Goal: Task Accomplishment & Management: Manage account settings

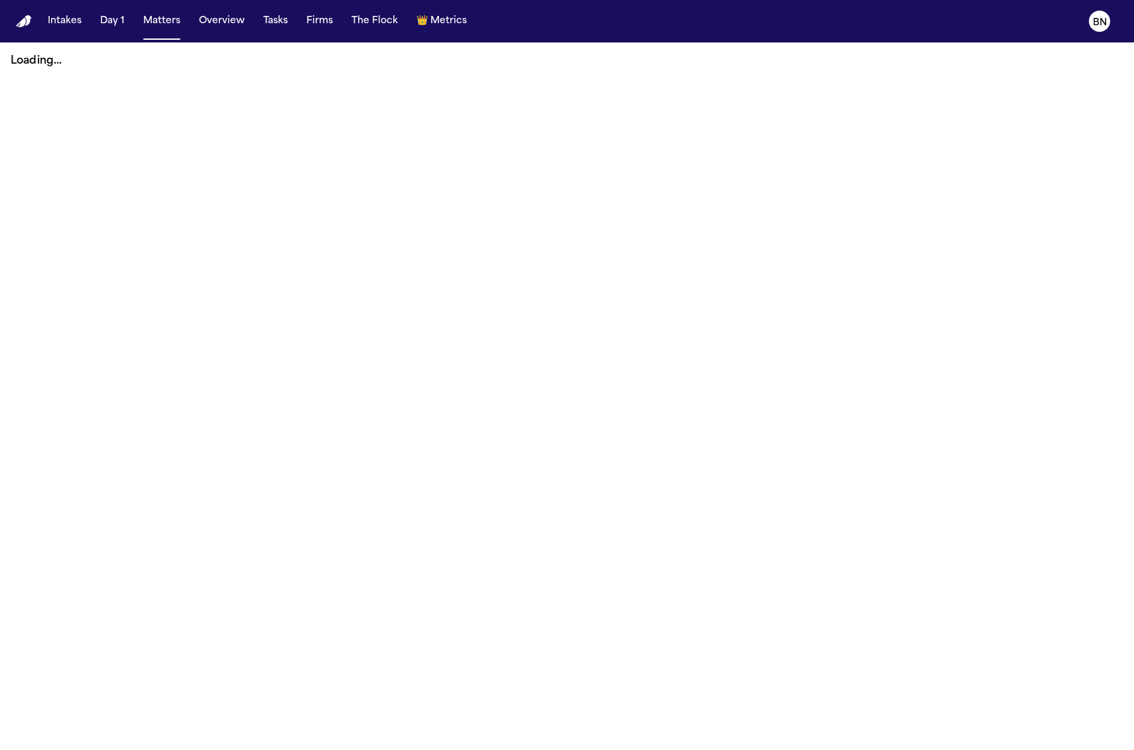
click at [271, 26] on button "Tasks" at bounding box center [275, 21] width 35 height 24
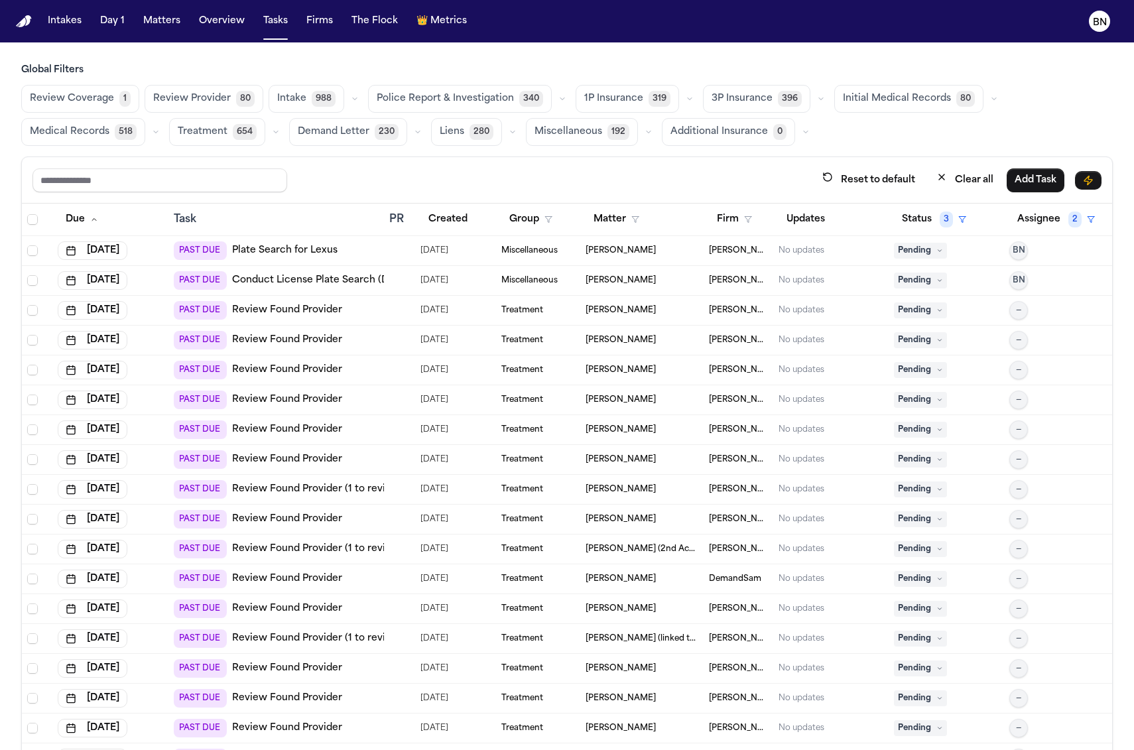
click at [558, 98] on icon "button" at bounding box center [562, 99] width 8 height 8
click at [452, 152] on span "Police Report Escalation" at bounding box center [434, 158] width 115 height 13
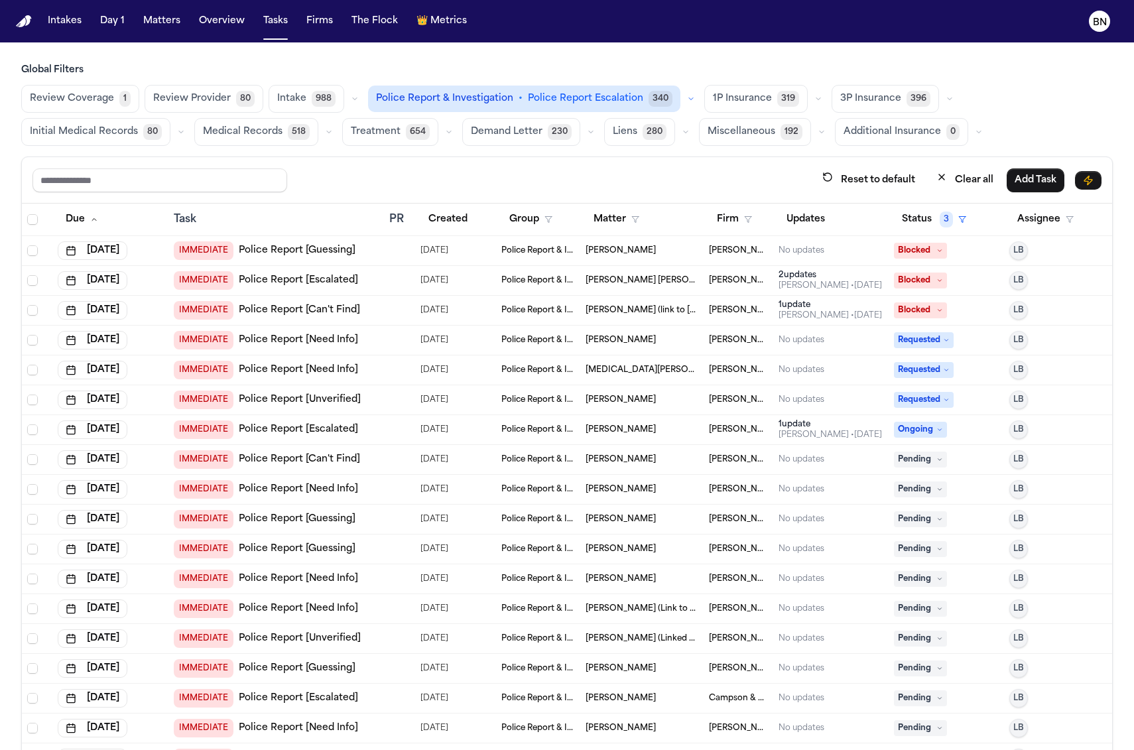
click at [391, 162] on div "Reset to default Clear all Add Task" at bounding box center [567, 180] width 1090 height 46
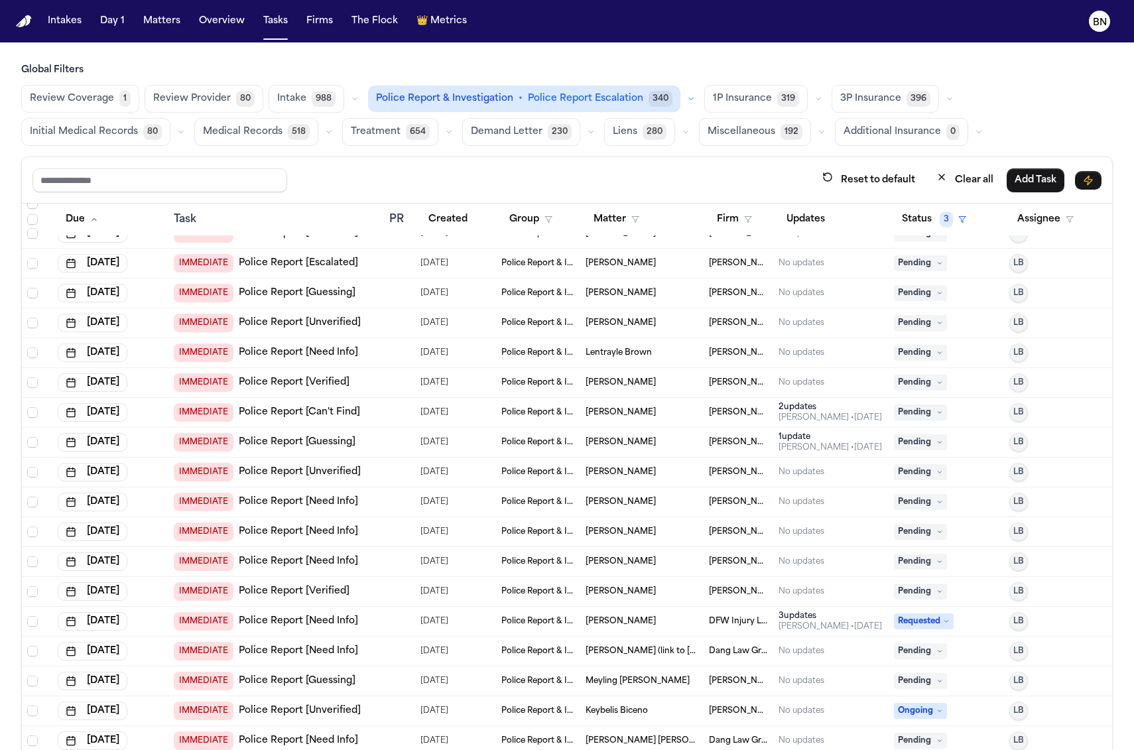
scroll to position [1937, 0]
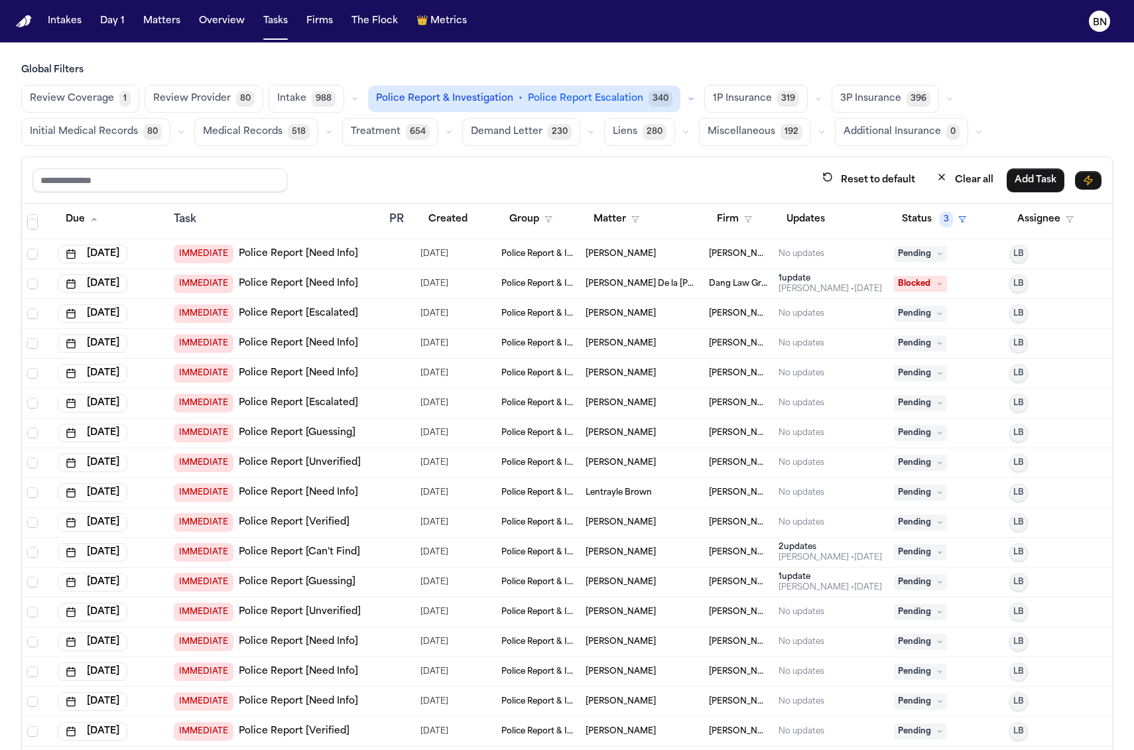
click at [378, 513] on td "IMMEDIATE Police Report [Verified]" at bounding box center [276, 523] width 216 height 30
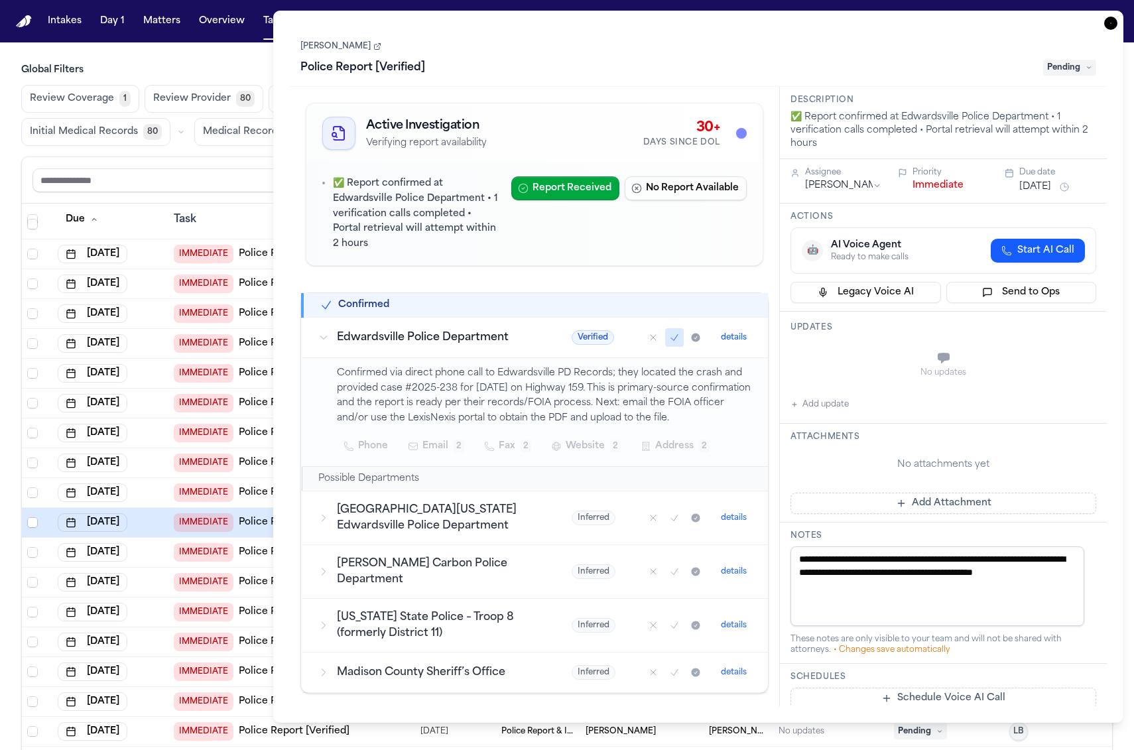
click at [340, 46] on link "[PERSON_NAME]" at bounding box center [340, 46] width 81 height 11
click at [237, 68] on h3 "Global Filters" at bounding box center [567, 70] width 1092 height 13
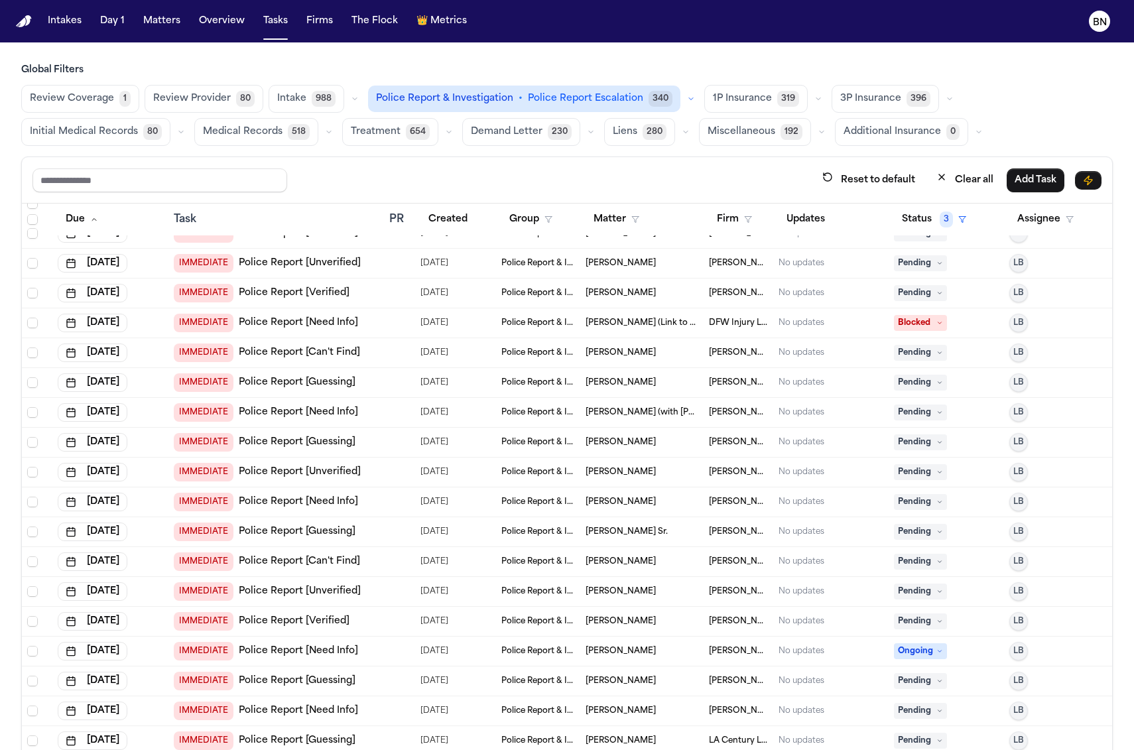
scroll to position [1167, 0]
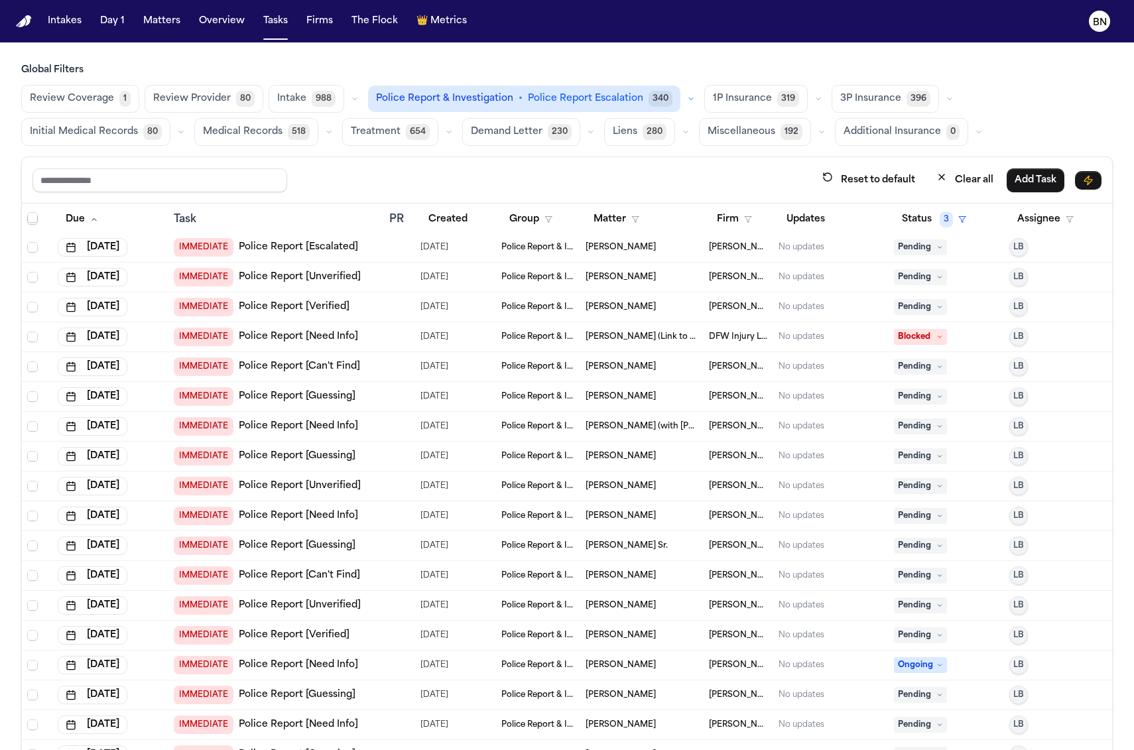
click at [365, 311] on div "IMMEDIATE Police Report [Verified]" at bounding box center [276, 307] width 205 height 19
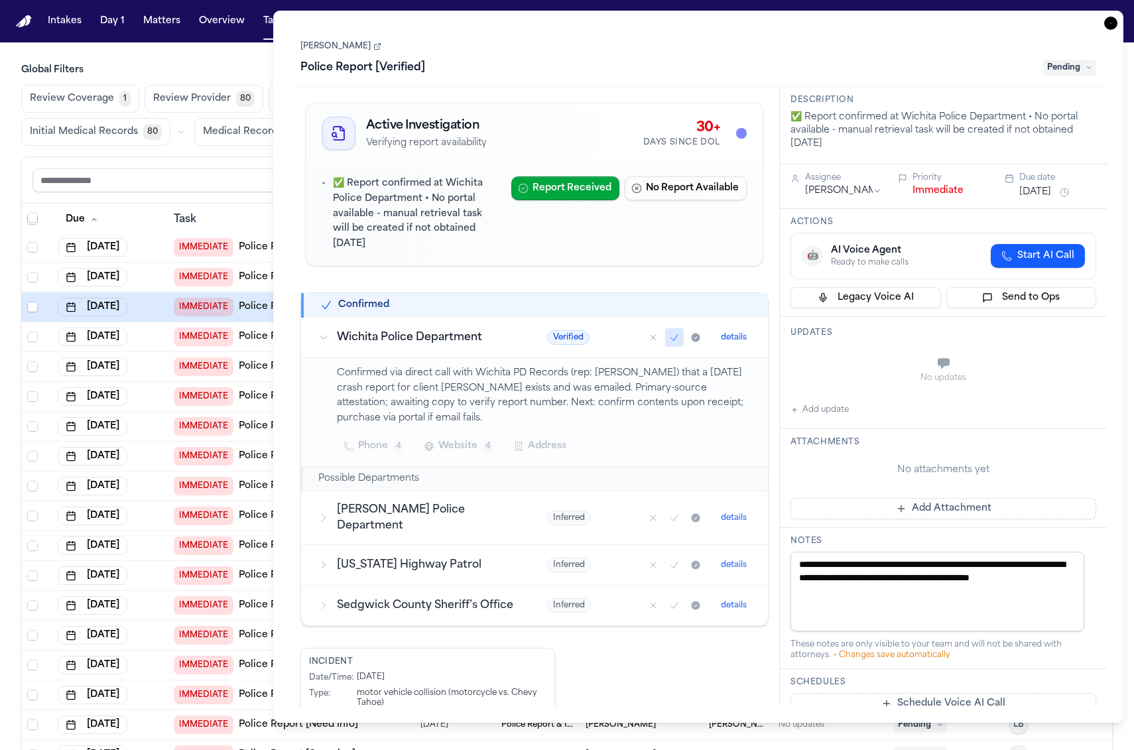
click at [462, 450] on span "Website" at bounding box center [457, 446] width 39 height 16
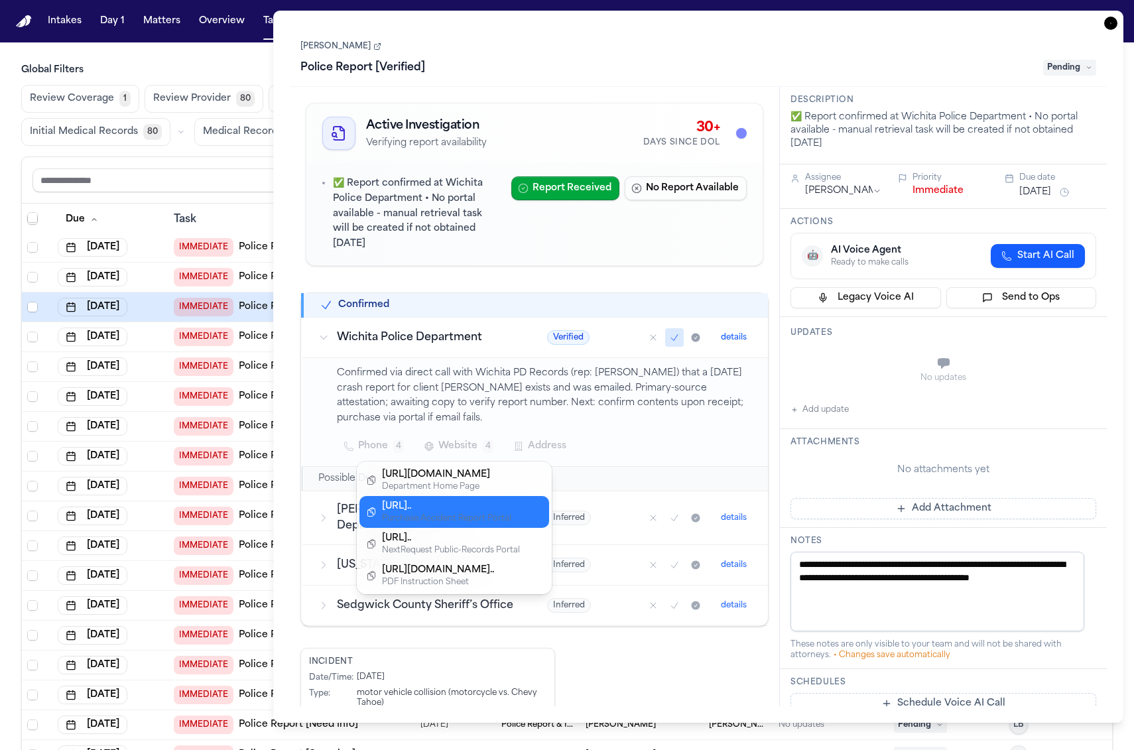
click at [464, 507] on div "[URL].." at bounding box center [451, 506] width 138 height 13
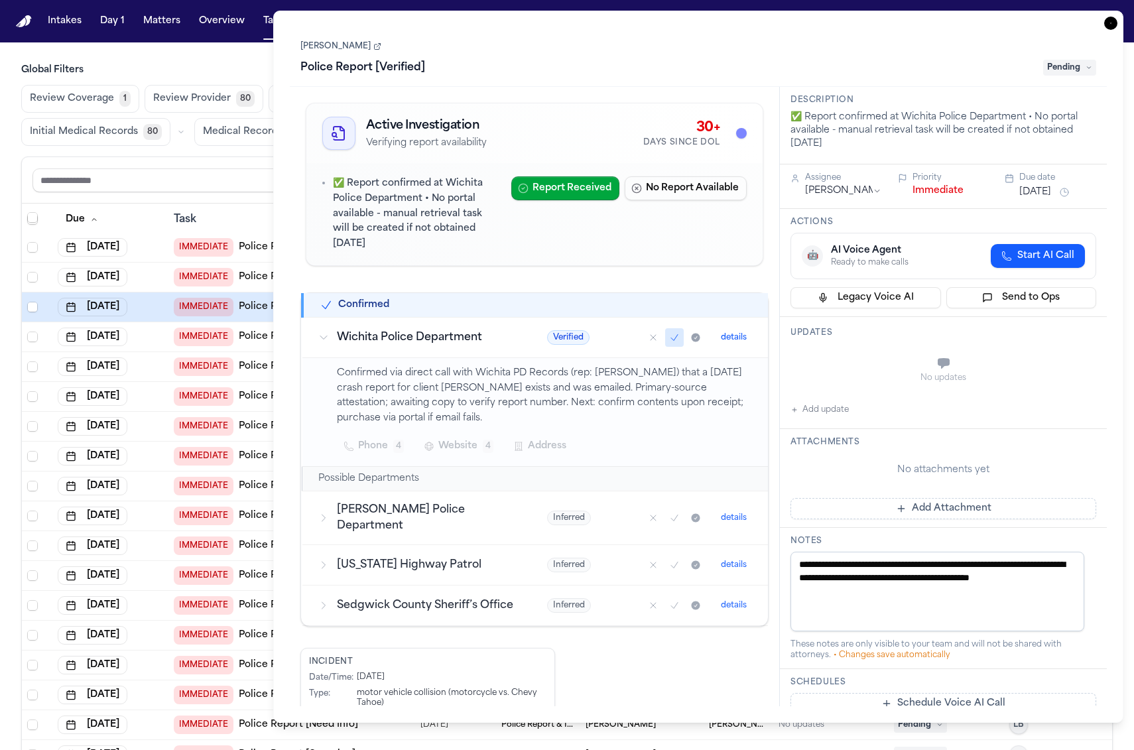
click at [457, 336] on h3 "Wichita Police Department" at bounding box center [426, 338] width 178 height 16
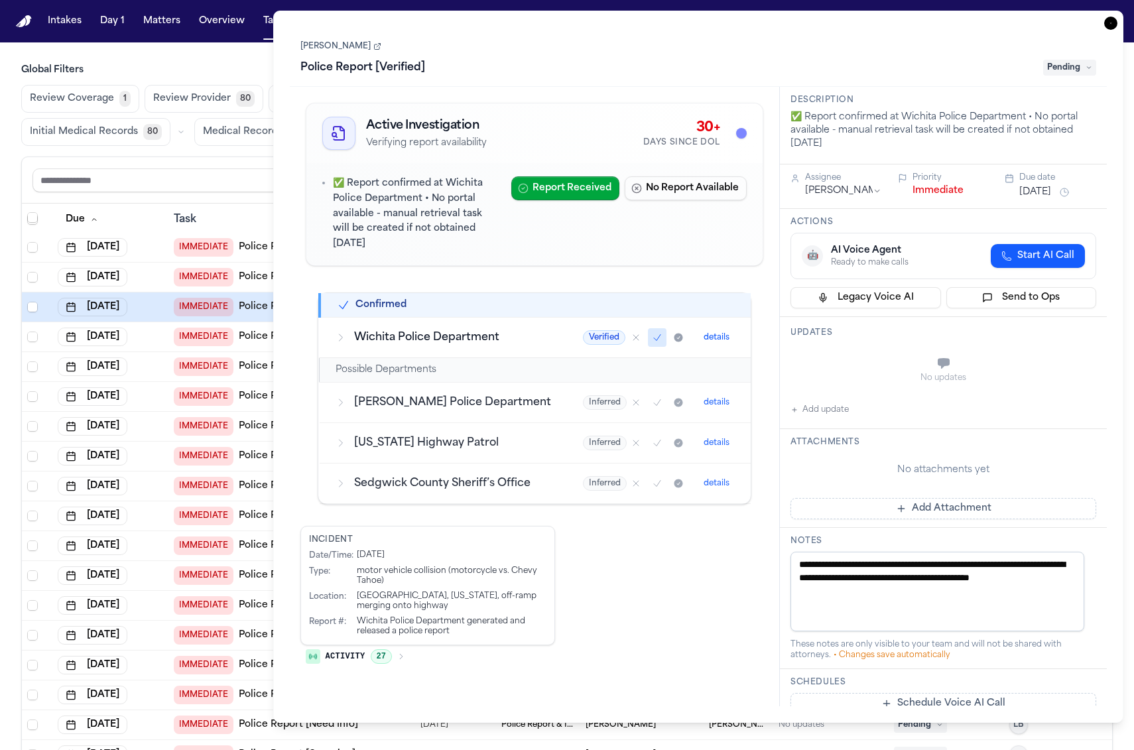
click at [468, 330] on h3 "Wichita Police Department" at bounding box center [452, 338] width 197 height 16
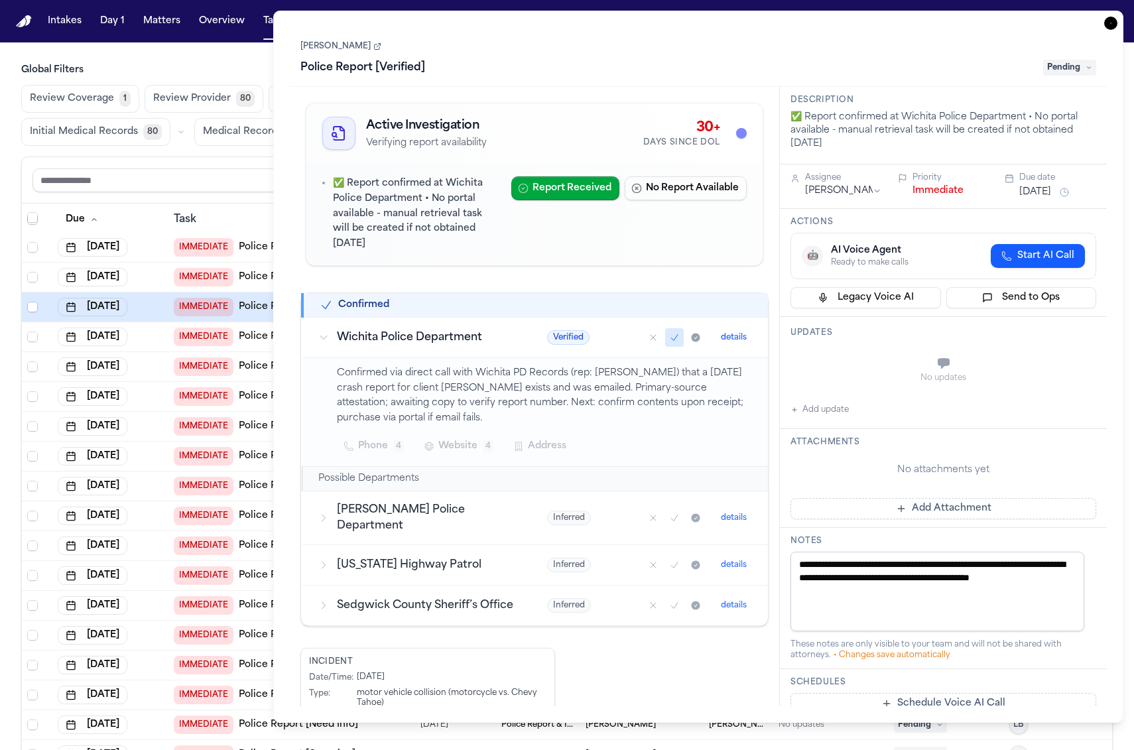
click at [722, 330] on button "details" at bounding box center [734, 338] width 36 height 16
click at [332, 49] on link "[PERSON_NAME]" at bounding box center [340, 46] width 81 height 11
click at [273, 57] on div "Task Details [PERSON_NAME] Police Report [Verified] Pending Active Investigatio…" at bounding box center [698, 367] width 851 height 712
click at [265, 54] on main "Global Filters Review Coverage 1 Review Provider 80 Intake 988 Police Report & …" at bounding box center [567, 396] width 1134 height 708
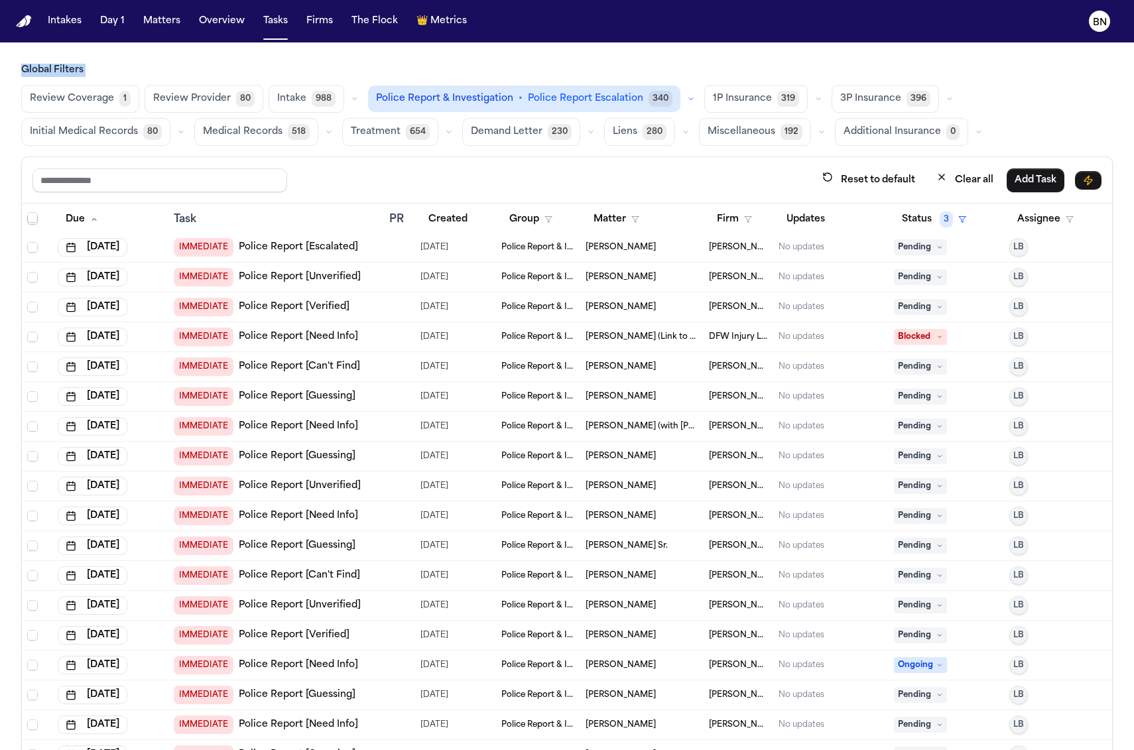
click at [261, 47] on main "Global Filters Review Coverage 1 Review Provider 80 Intake 988 Police Report & …" at bounding box center [567, 396] width 1134 height 708
click at [344, 171] on div "Reset to default Clear all Add Task" at bounding box center [566, 180] width 1069 height 25
click at [180, 27] on button "Matters" at bounding box center [162, 21] width 48 height 24
click at [166, 24] on button "Matters" at bounding box center [162, 21] width 48 height 24
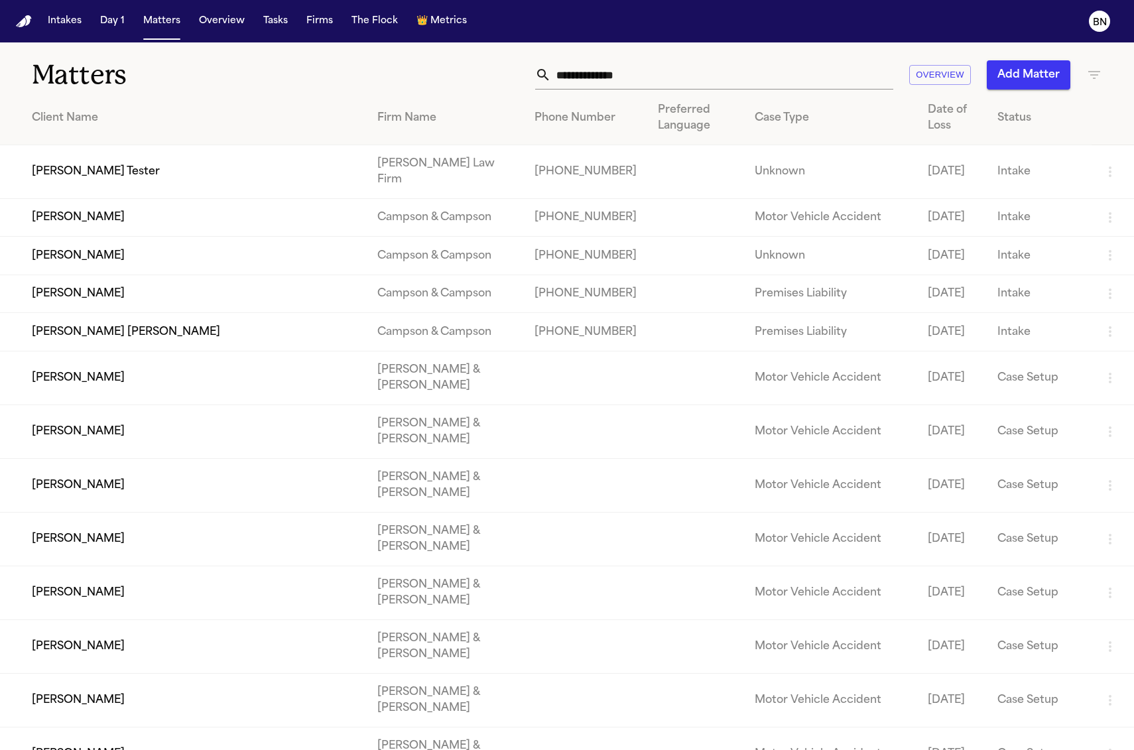
click at [249, 175] on td "[PERSON_NAME] Tester" at bounding box center [183, 172] width 367 height 54
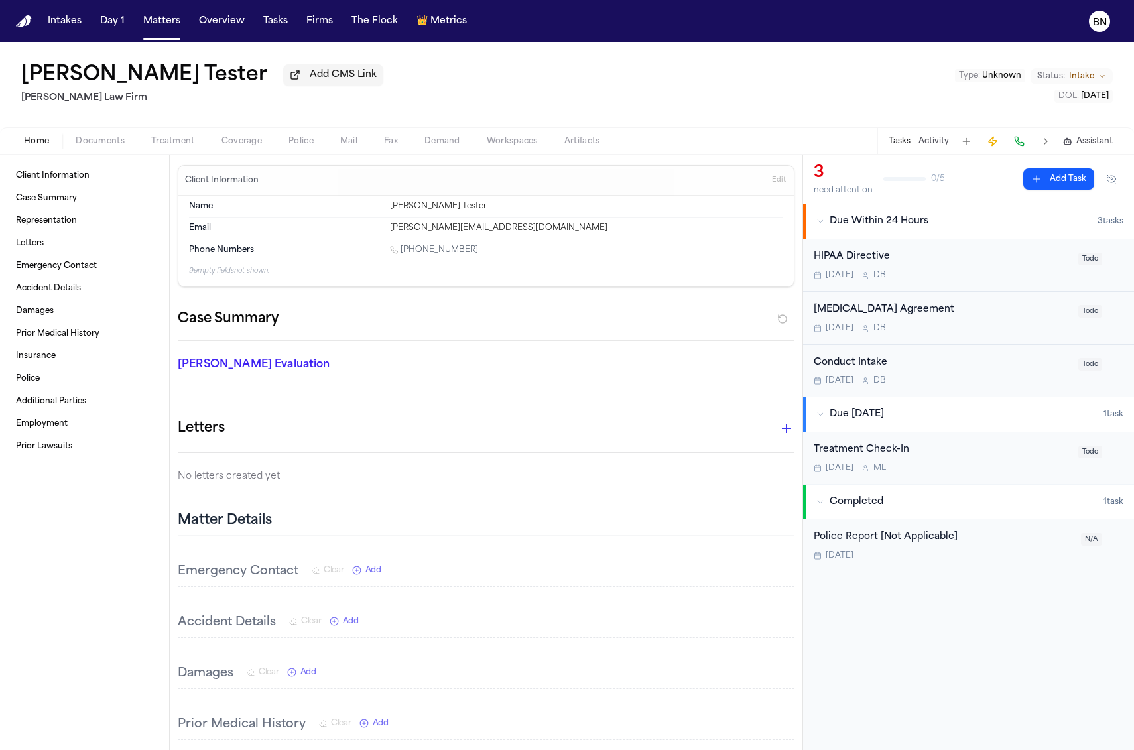
click at [184, 144] on span "Treatment" at bounding box center [173, 141] width 44 height 11
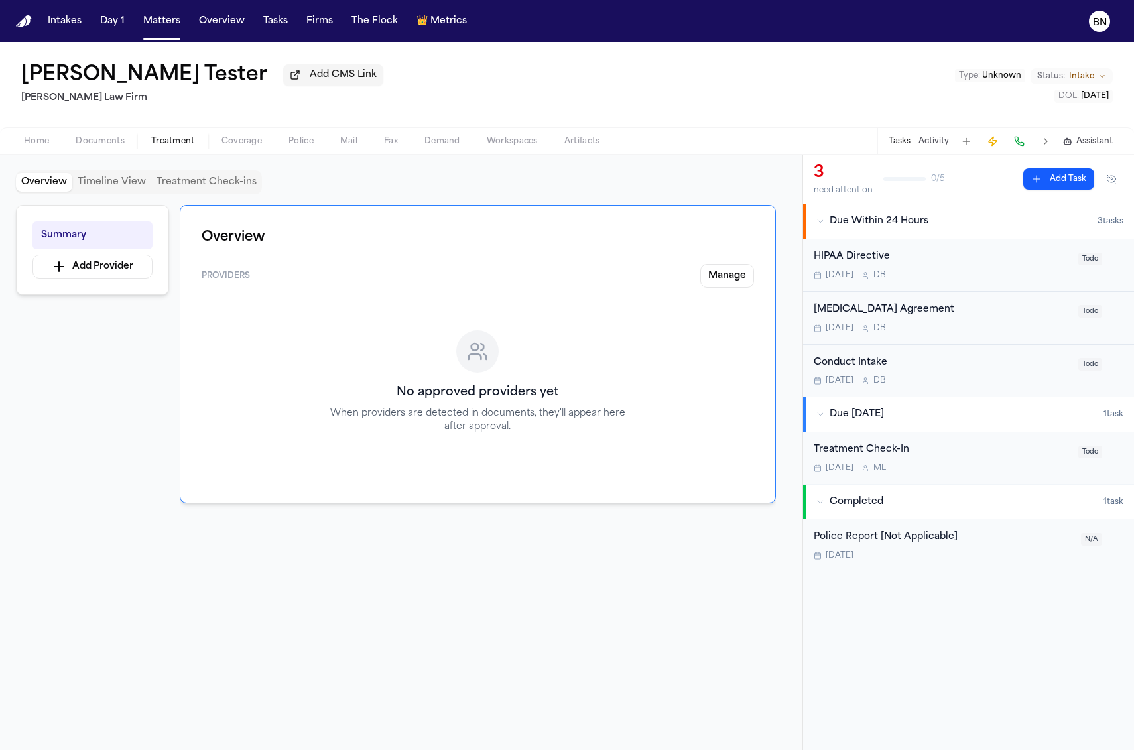
click at [180, 212] on div "Overview Providers Manage No approved providers yet When providers are detected…" at bounding box center [478, 354] width 596 height 298
click at [180, 211] on div "Overview Providers Manage No approved providers yet When providers are detected…" at bounding box center [478, 354] width 596 height 298
click at [260, 31] on button "Tasks" at bounding box center [275, 21] width 35 height 24
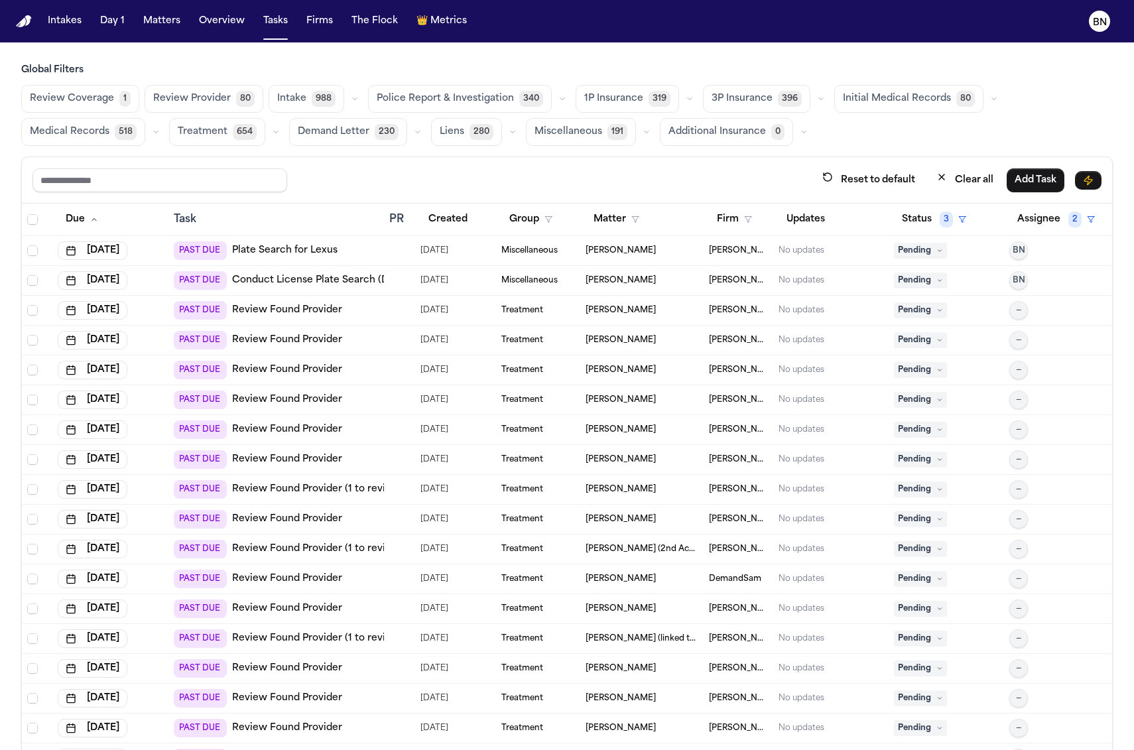
click at [361, 159] on div "Reset to default Clear all Add Task" at bounding box center [567, 180] width 1090 height 46
click at [354, 159] on div "Reset to default Clear all Add Task" at bounding box center [567, 180] width 1090 height 46
click at [156, 137] on button "button" at bounding box center [156, 132] width 16 height 16
click at [109, 164] on button "Medical Records 416" at bounding box center [87, 165] width 131 height 27
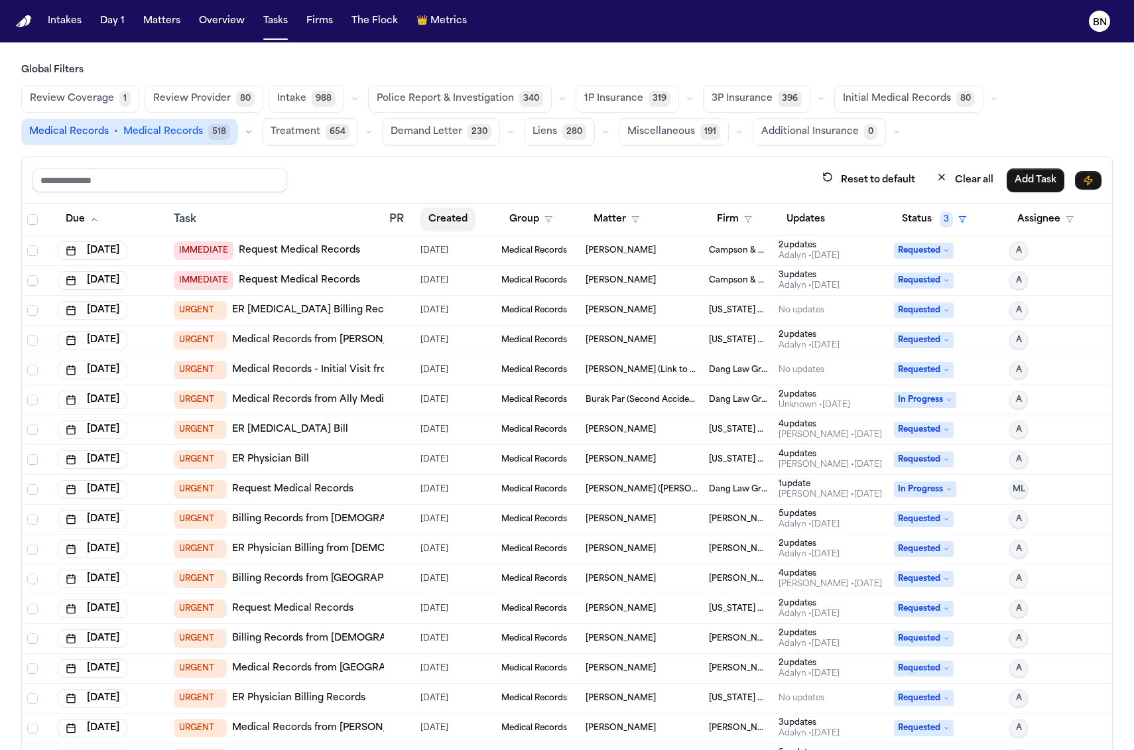
click at [425, 220] on button "Created" at bounding box center [447, 220] width 55 height 24
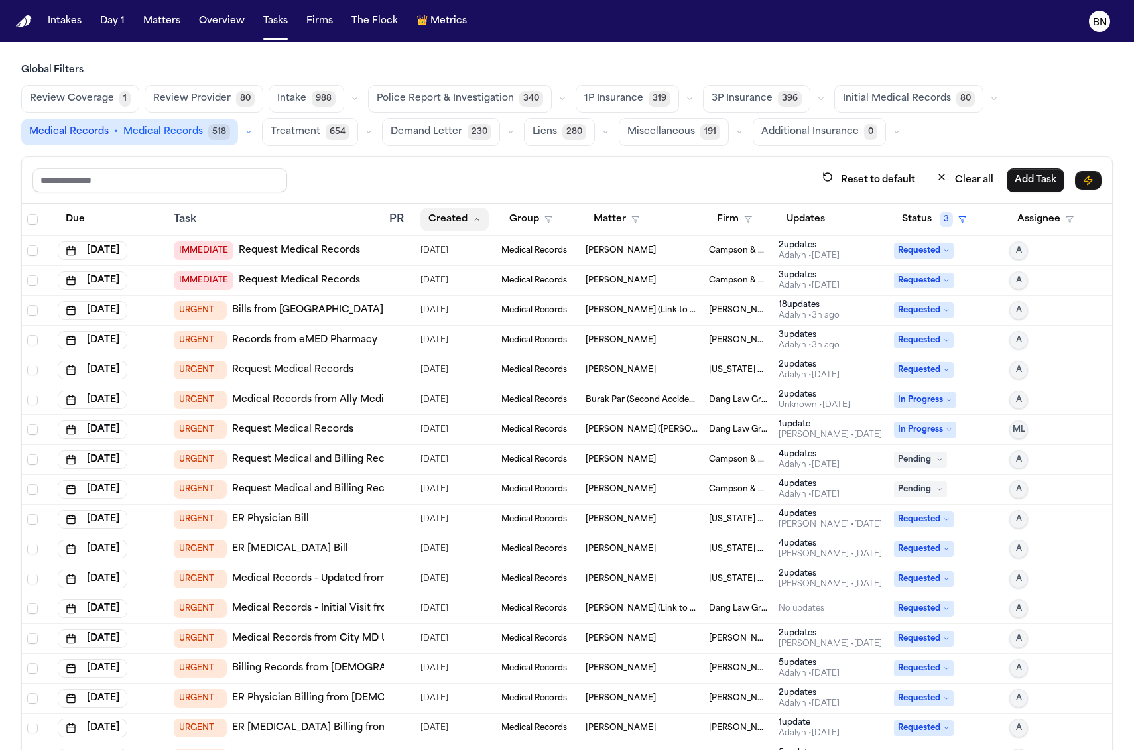
click at [431, 220] on button "Created" at bounding box center [454, 220] width 68 height 24
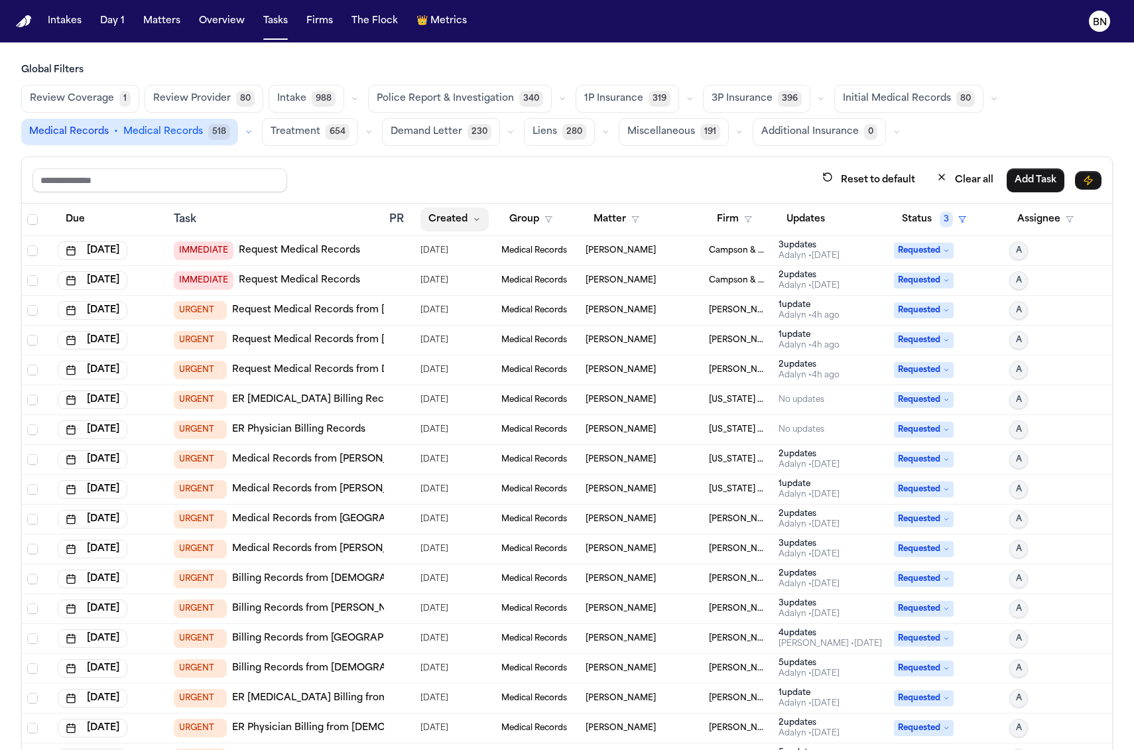
click at [431, 220] on button "Created" at bounding box center [454, 220] width 68 height 24
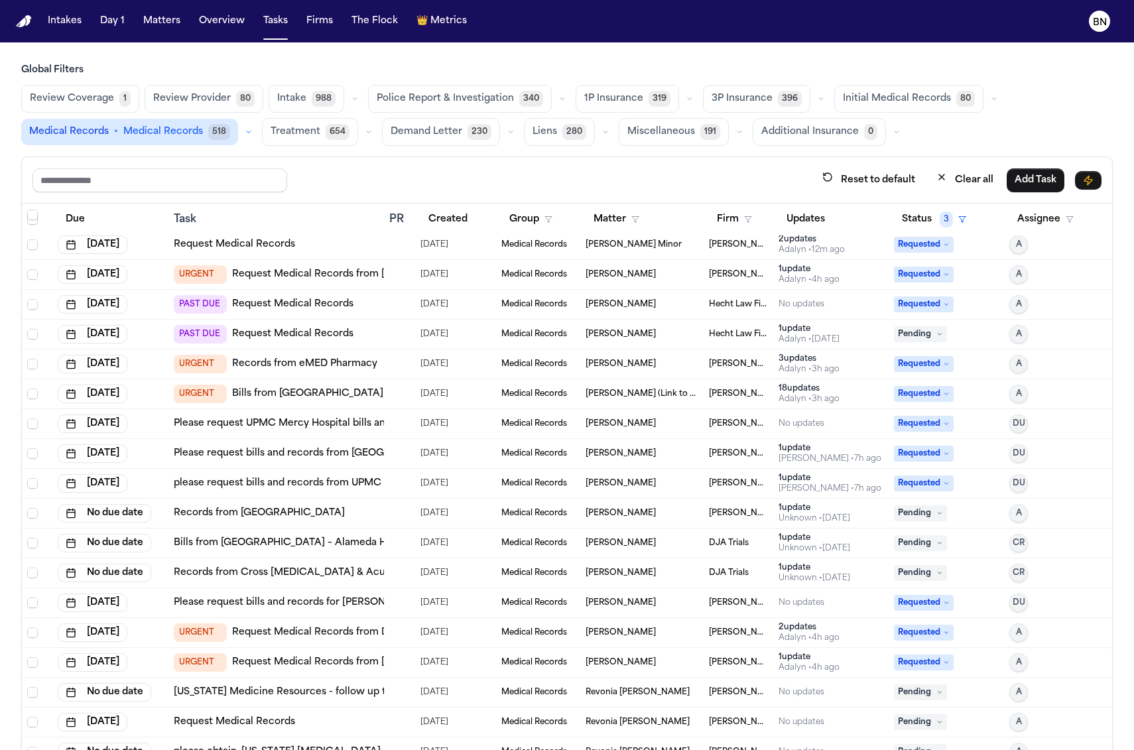
scroll to position [129, 0]
click at [386, 159] on div "Reset to default Clear all Add Task" at bounding box center [567, 180] width 1090 height 46
click at [366, 158] on div "Reset to default Clear all Add Task" at bounding box center [567, 180] width 1090 height 46
click at [365, 158] on div "Reset to default Clear all Add Task" at bounding box center [567, 180] width 1090 height 46
click at [360, 158] on div "Reset to default Clear all Add Task" at bounding box center [567, 180] width 1090 height 46
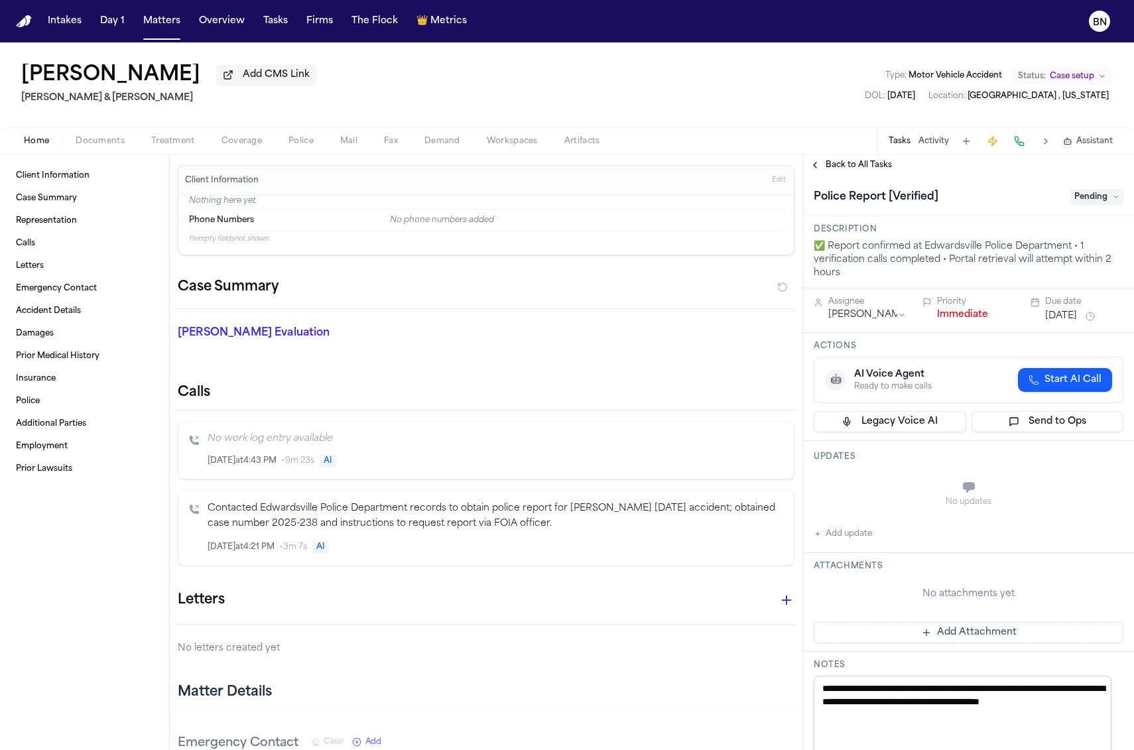
click at [395, 320] on div "Finch Evaluation * ​" at bounding box center [478, 335] width 633 height 53
click at [385, 314] on div "Finch Evaluation * ​" at bounding box center [478, 335] width 633 height 53
drag, startPoint x: 314, startPoint y: 522, endPoint x: 271, endPoint y: 521, distance: 42.5
click at [271, 521] on p "Contacted Edwardsville Police Department records to obtain police report for Ta…" at bounding box center [496, 516] width 576 height 31
copy p "2025-238"
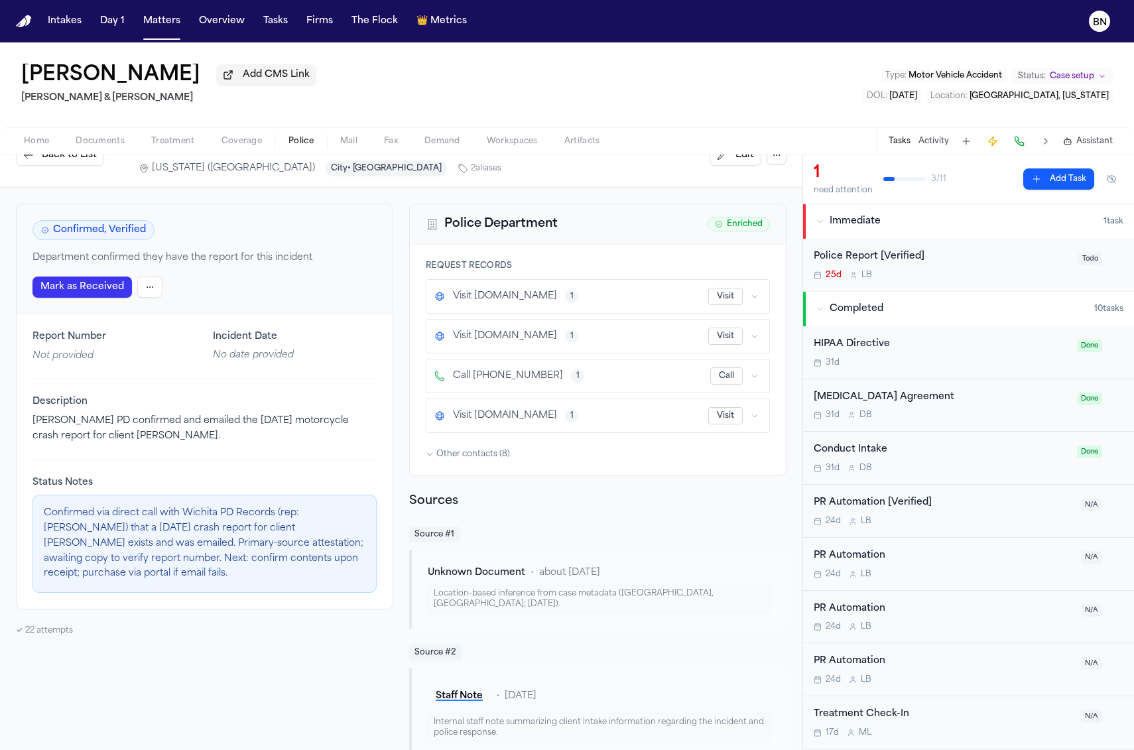
scroll to position [136, 0]
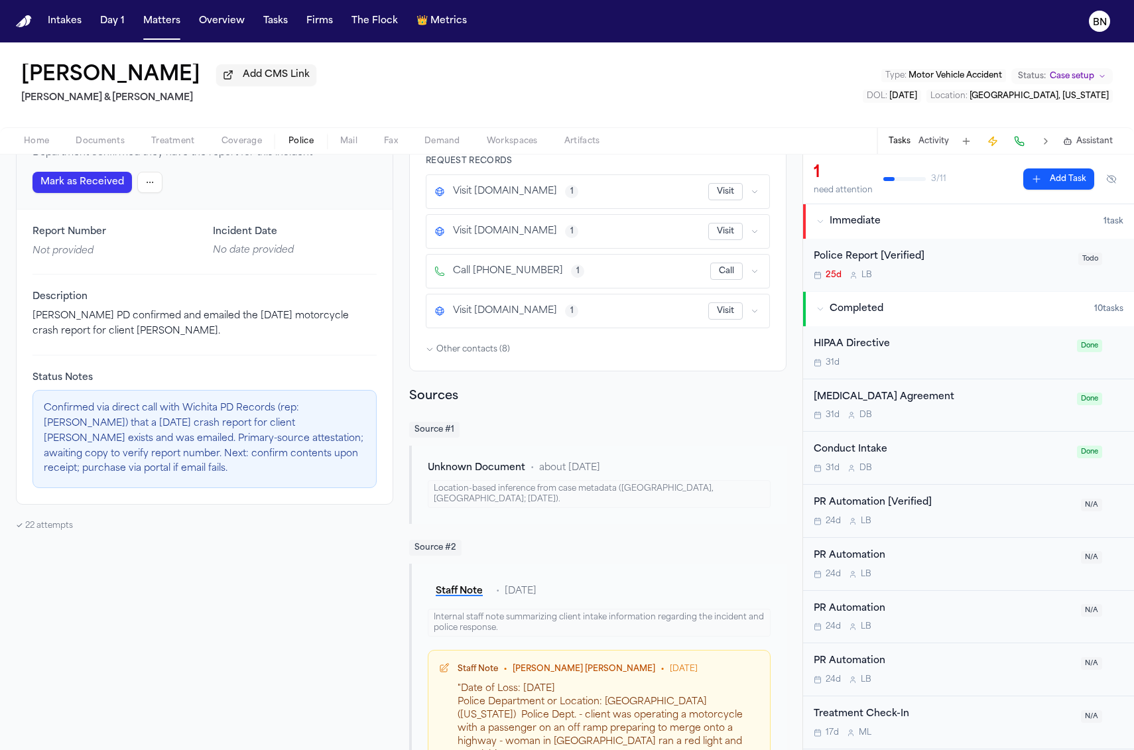
click at [502, 466] on span "Unknown Document" at bounding box center [476, 468] width 97 height 13
click at [635, 485] on div "Location-based inference from case metadata (Wichita, KS; 9-26-2021)." at bounding box center [599, 494] width 343 height 28
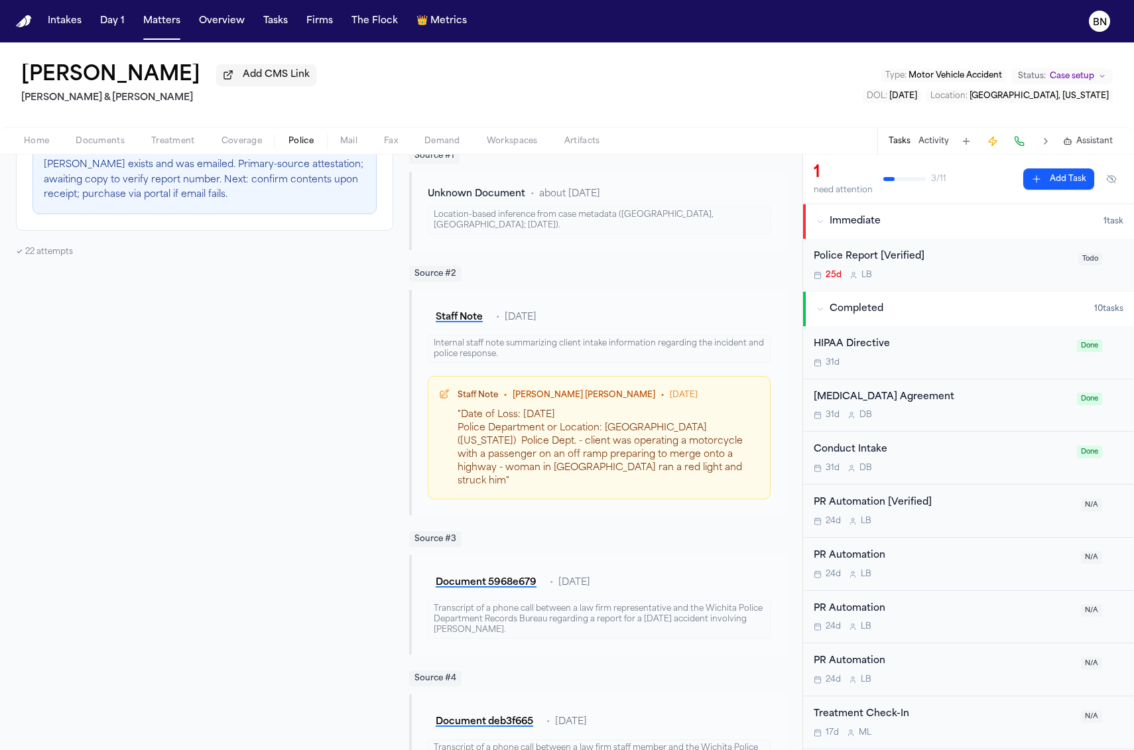
scroll to position [428, 0]
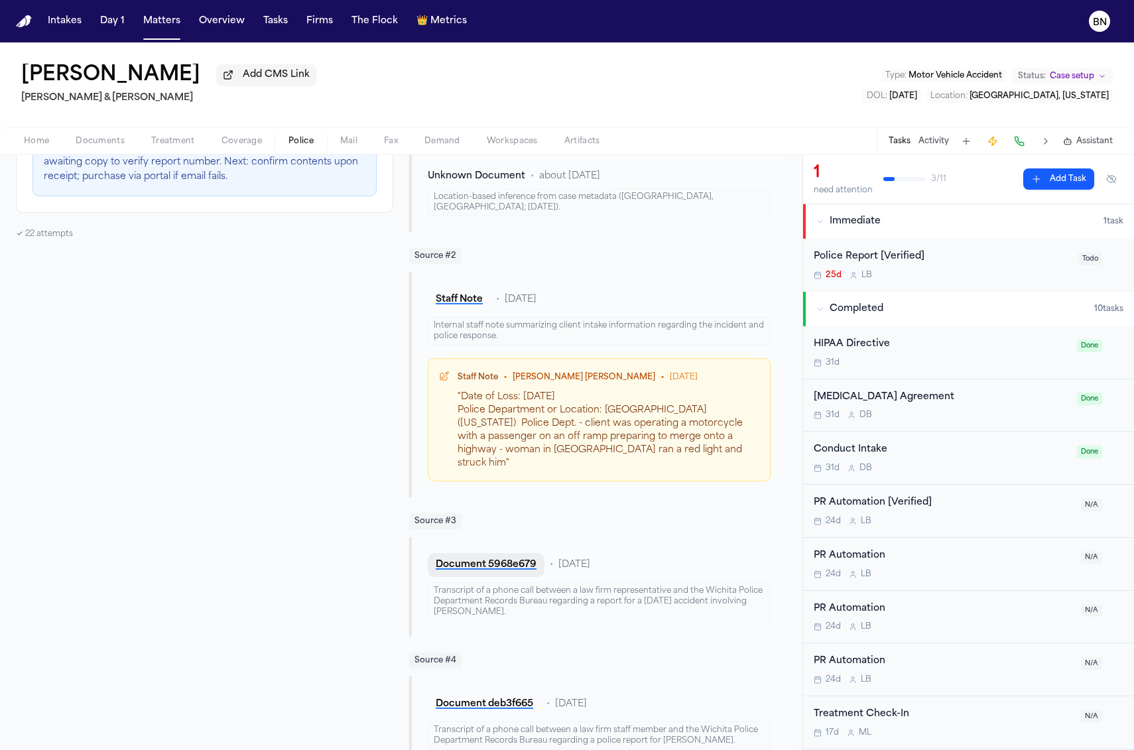
click at [521, 553] on button "Document 5968e679" at bounding box center [486, 565] width 117 height 24
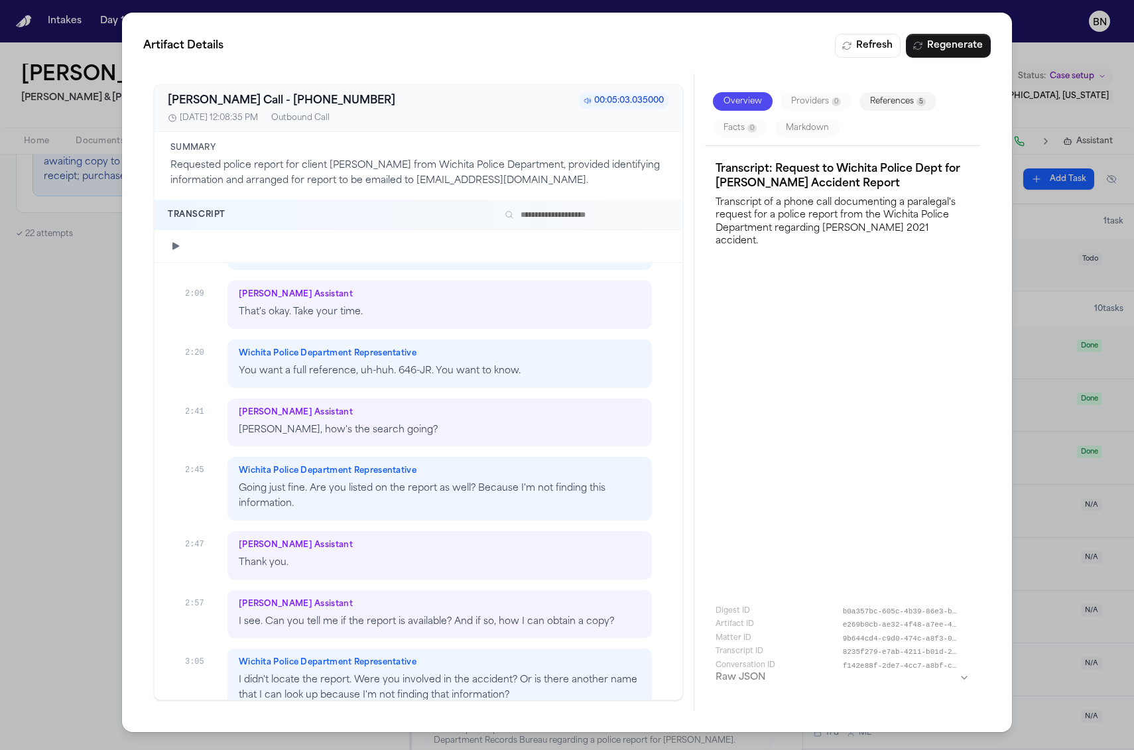
scroll to position [1182, 0]
drag, startPoint x: 421, startPoint y: 361, endPoint x: 389, endPoint y: 358, distance: 32.6
click at [389, 361] on p "You want a full reference, uh-huh. 646-JR. You want to know." at bounding box center [440, 368] width 402 height 15
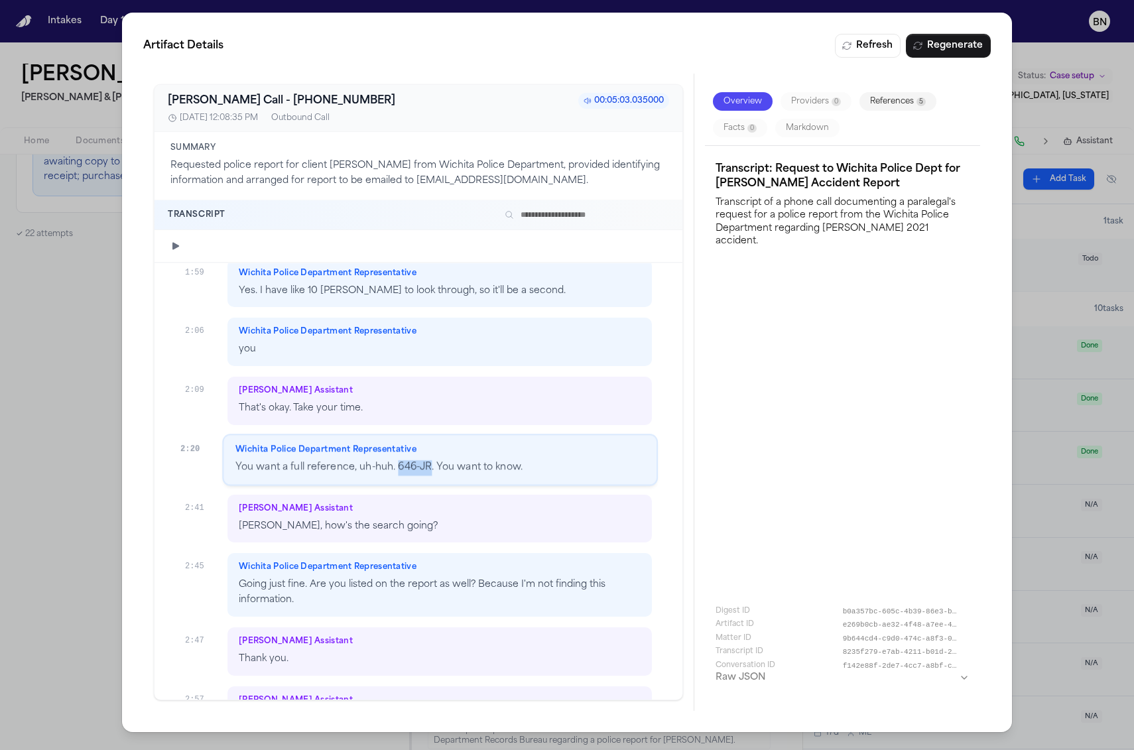
copy p "646-JR"
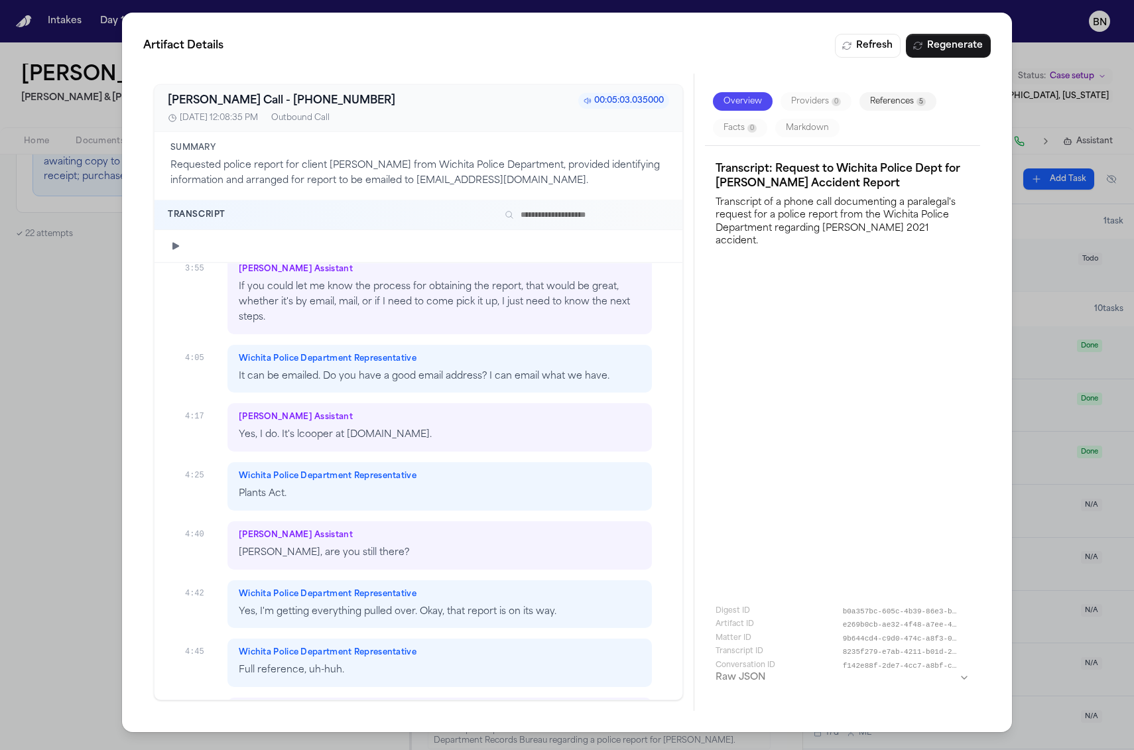
scroll to position [2033, 0]
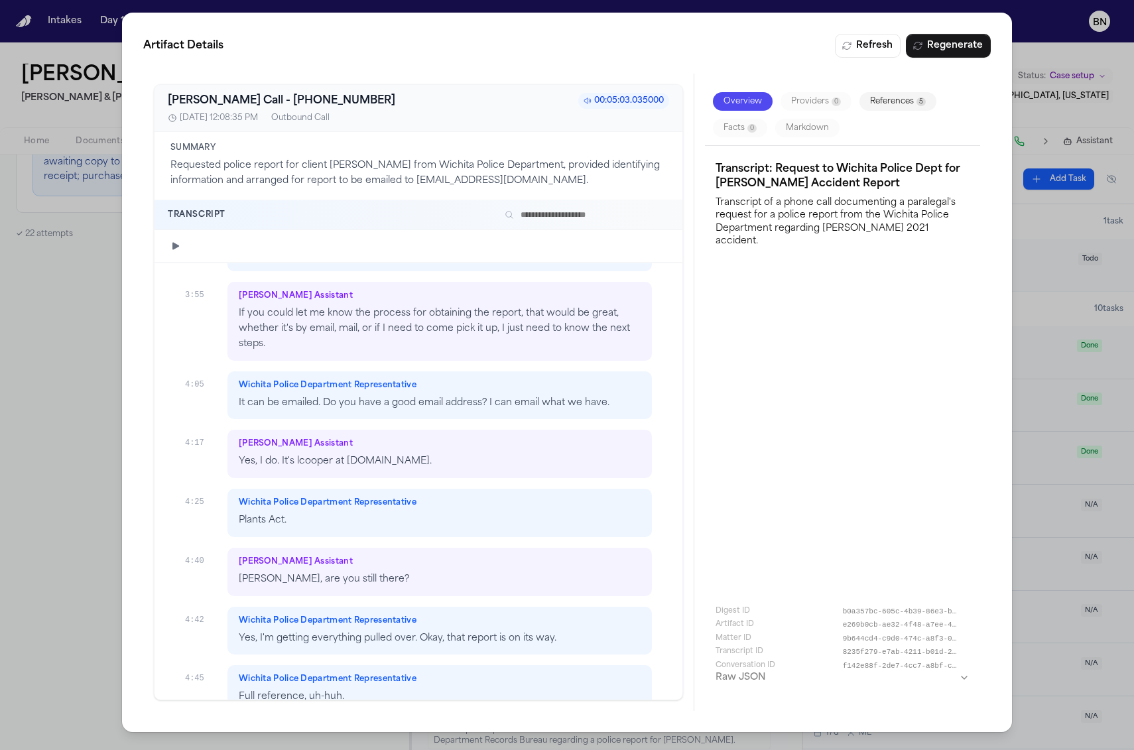
click at [68, 218] on div "Artifact Details Refresh Regenerate Bland AI Call - +13162684186 00:05:03.03500…" at bounding box center [567, 375] width 1134 height 750
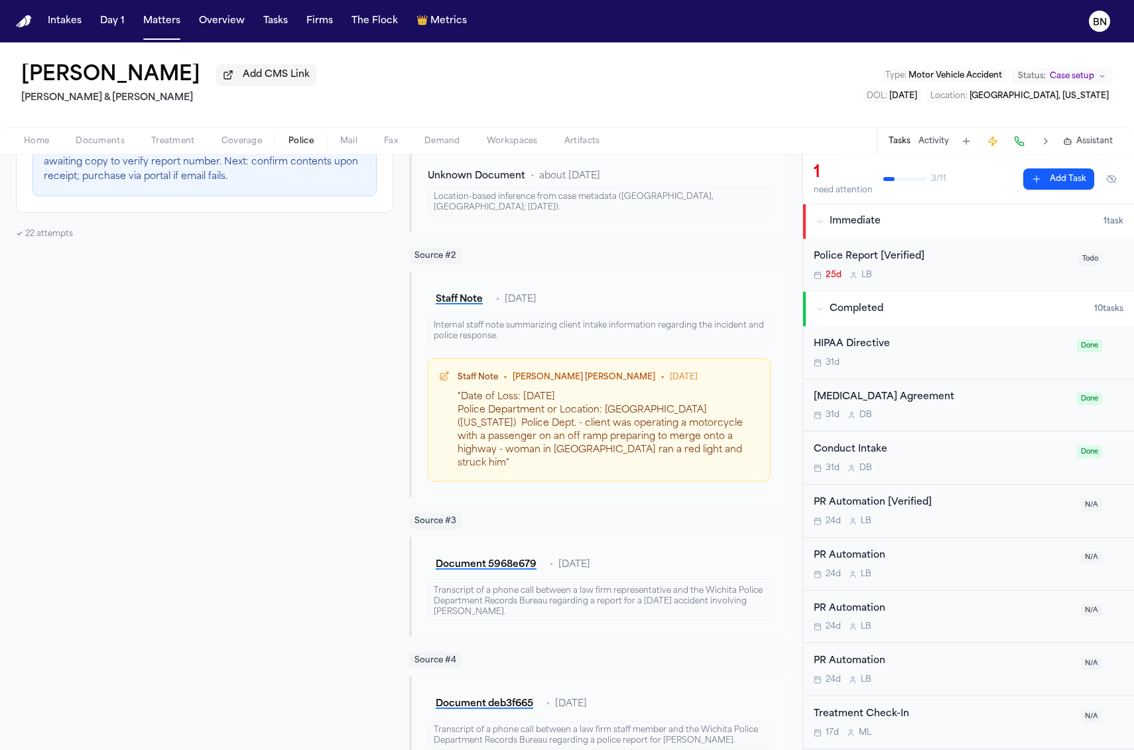
click at [68, 220] on div "Confirmed, Verified Department confirmed they have the report for this incident…" at bounding box center [204, 286] width 377 height 958
click at [267, 26] on button "Tasks" at bounding box center [275, 21] width 35 height 24
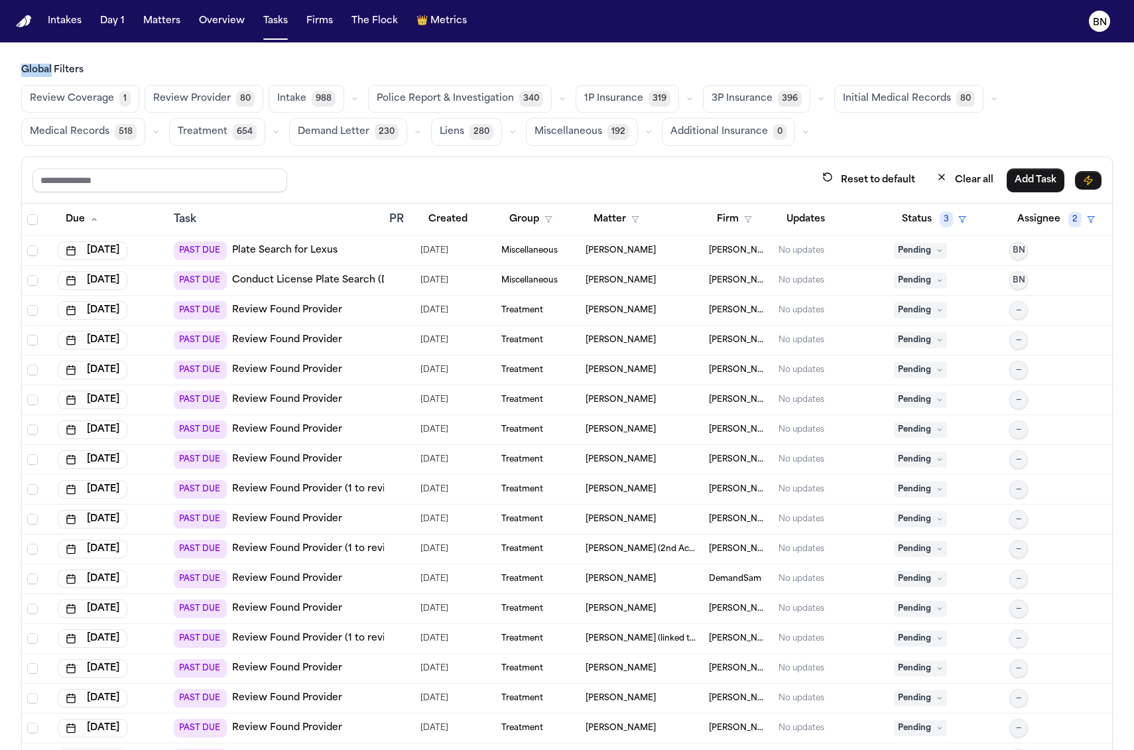
click at [257, 45] on main "Global Filters Review Coverage 1 Review Provider 80 Intake 988 Police Report & …" at bounding box center [567, 396] width 1134 height 708
click at [459, 160] on div "Reset to default Clear all Add Task" at bounding box center [567, 180] width 1090 height 46
click at [240, 100] on span "80" at bounding box center [245, 99] width 19 height 16
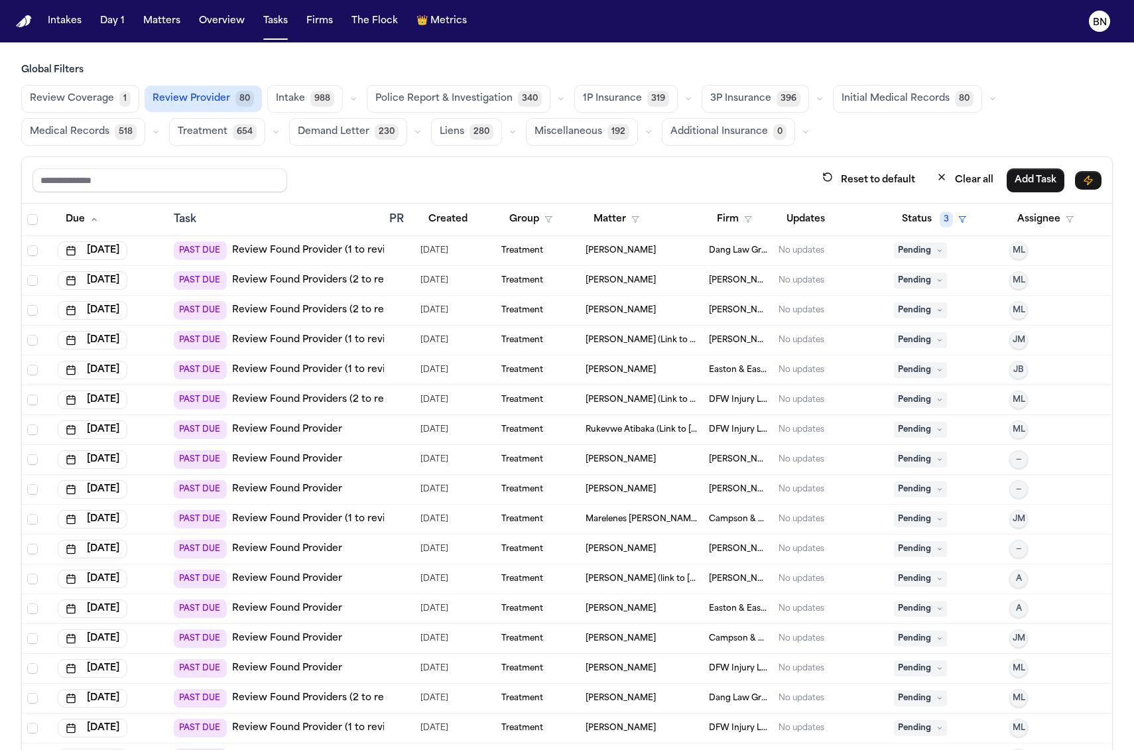
click at [387, 160] on div "Reset to default Clear all Add Task" at bounding box center [567, 180] width 1090 height 46
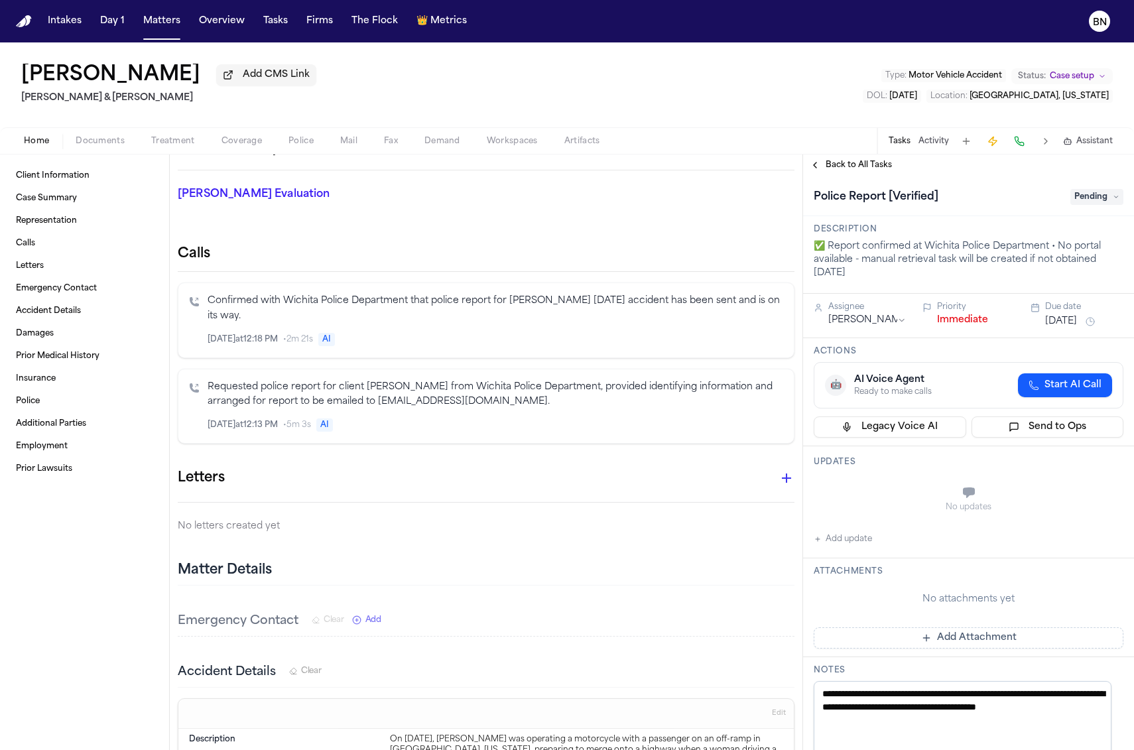
scroll to position [172, 0]
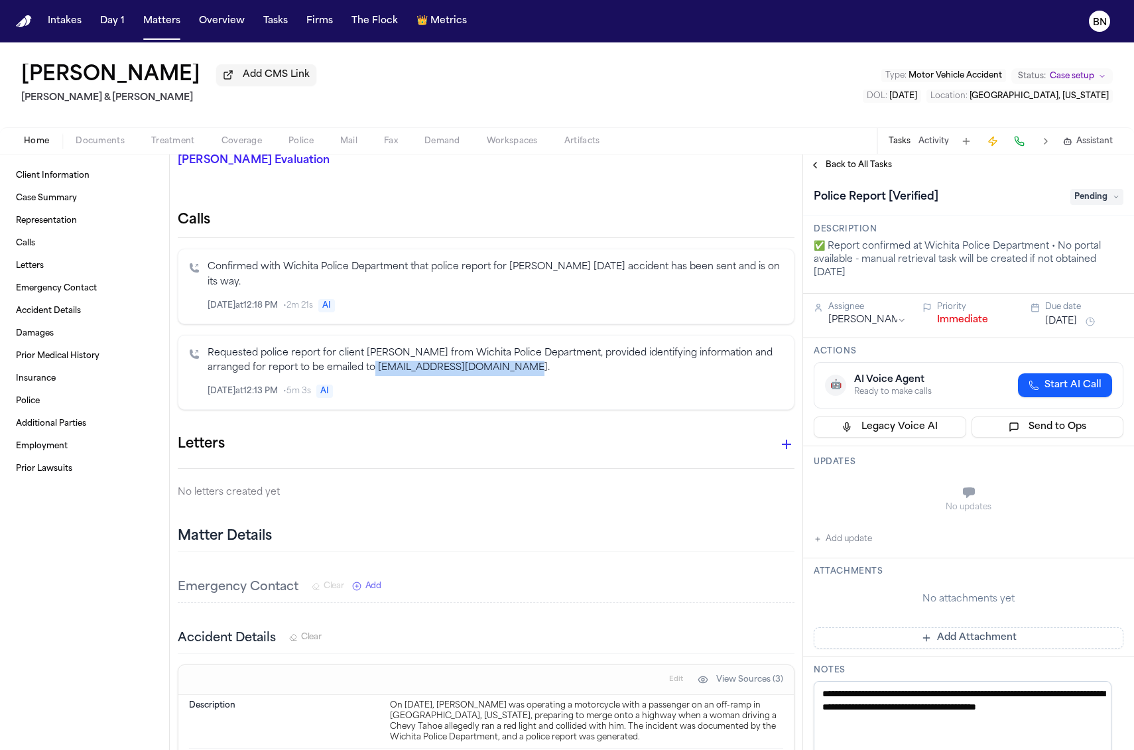
drag, startPoint x: 517, startPoint y: 372, endPoint x: 375, endPoint y: 371, distance: 141.3
click at [375, 371] on p "Requested police report for client [PERSON_NAME] from Wichita Police Department…" at bounding box center [496, 361] width 576 height 31
copy p "lcooper@AtlanticLawGroup.com"
drag, startPoint x: 468, startPoint y: 48, endPoint x: 454, endPoint y: 47, distance: 14.6
drag, startPoint x: 373, startPoint y: 50, endPoint x: 365, endPoint y: 61, distance: 13.3
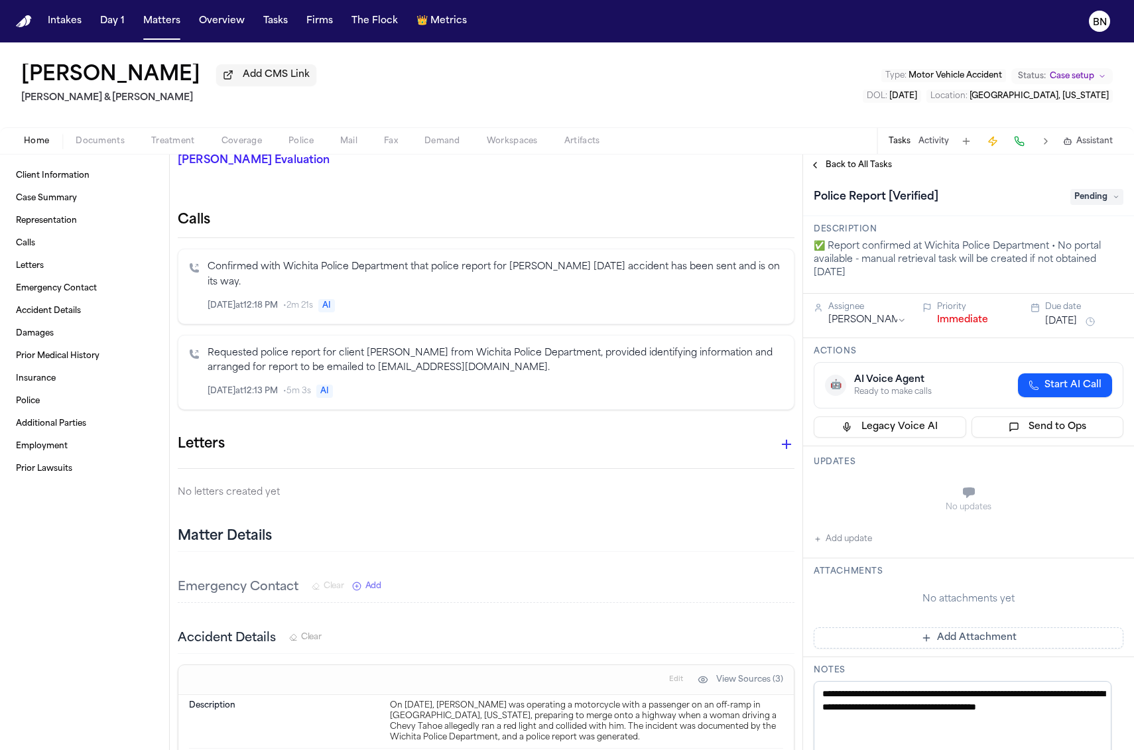
click at [331, 80] on div "Keith Snyder Add CMS Link Beck & Beck Type : Motor Vehicle Accident Status: Cas…" at bounding box center [567, 84] width 1134 height 85
click at [190, 141] on span "Treatment" at bounding box center [173, 141] width 44 height 11
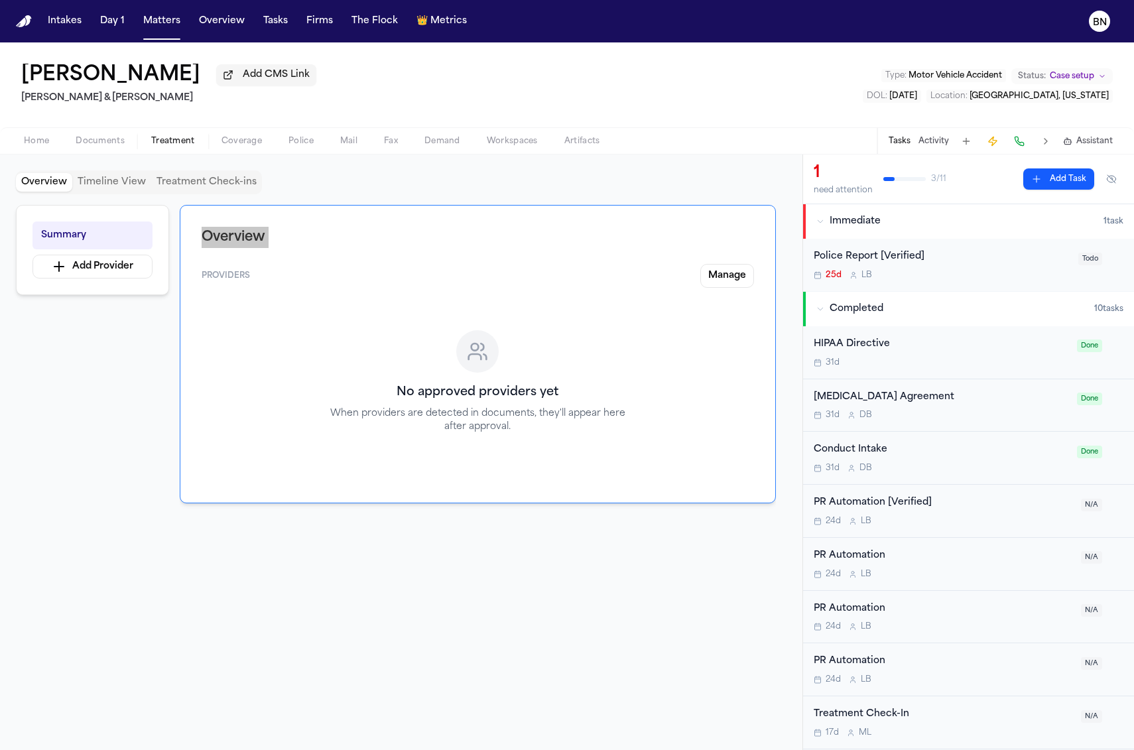
click at [180, 212] on div "Overview Providers Manage No approved providers yet When providers are detected…" at bounding box center [478, 354] width 596 height 298
